Goal: Information Seeking & Learning: Compare options

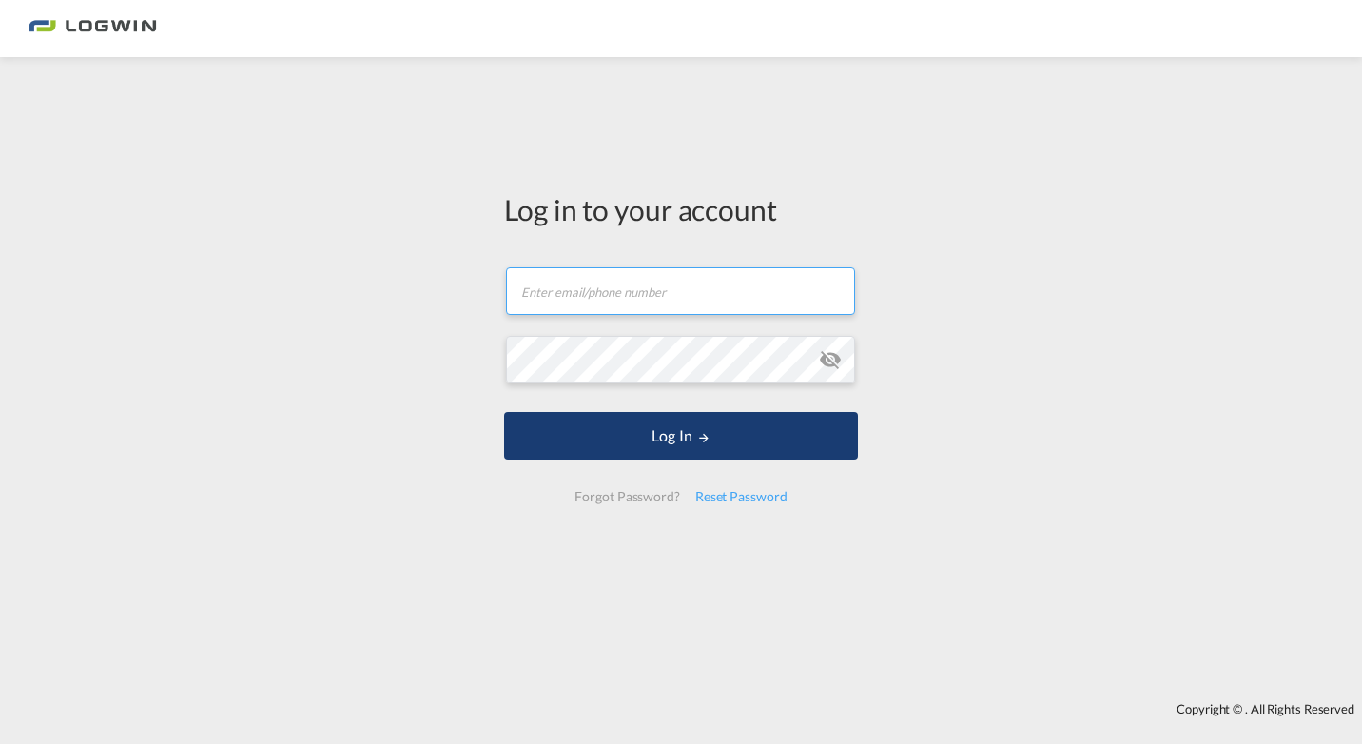
type input "[EMAIL_ADDRESS][DOMAIN_NAME]"
click at [666, 427] on button "Log In" at bounding box center [681, 436] width 354 height 48
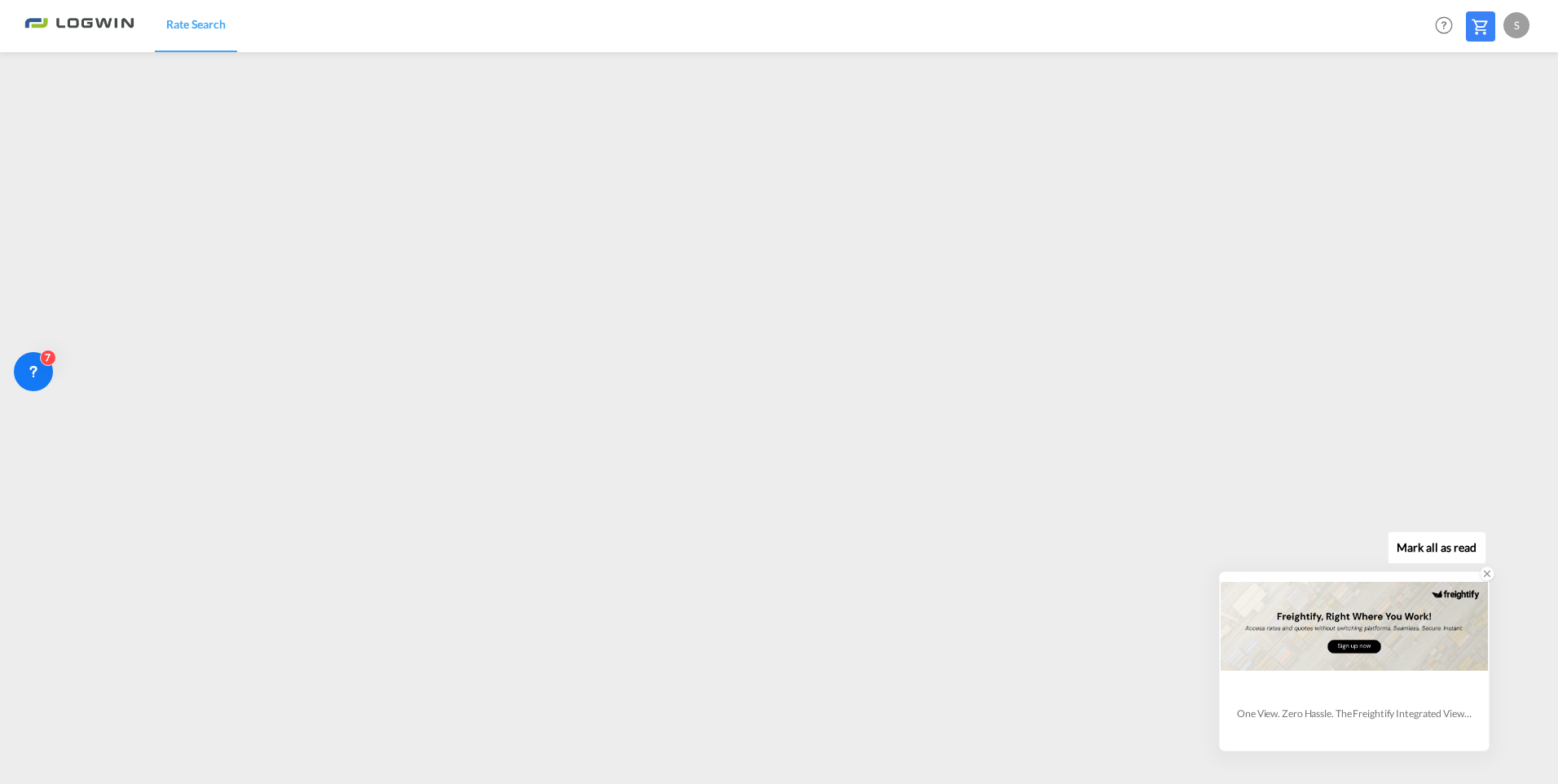
click at [1166, 576] on icon at bounding box center [1487, 573] width 11 height 11
